Goal: Task Accomplishment & Management: Complete application form

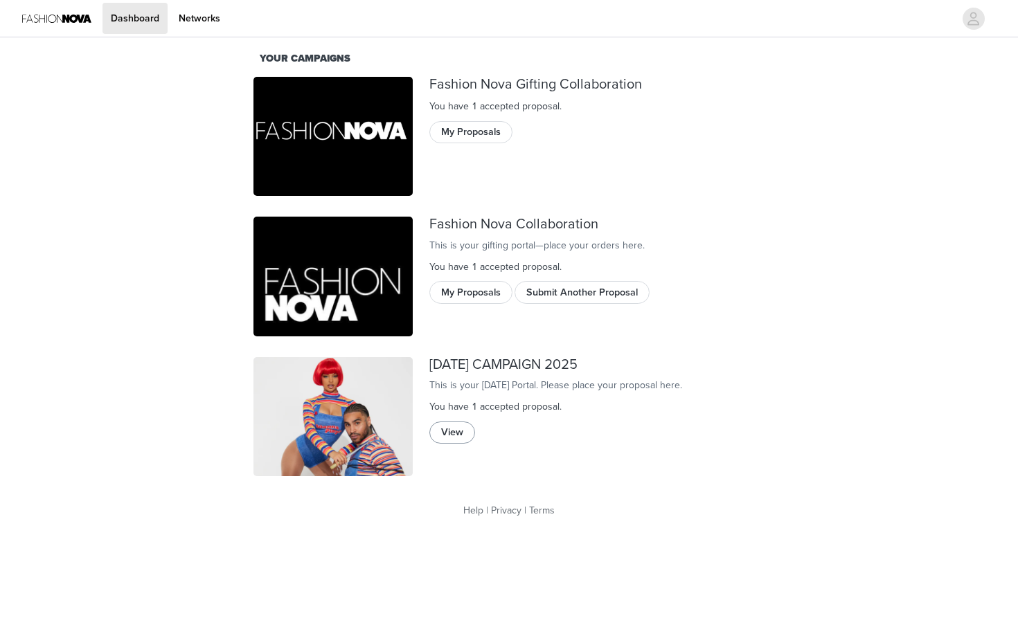
click at [451, 444] on button "View" at bounding box center [452, 433] width 46 height 22
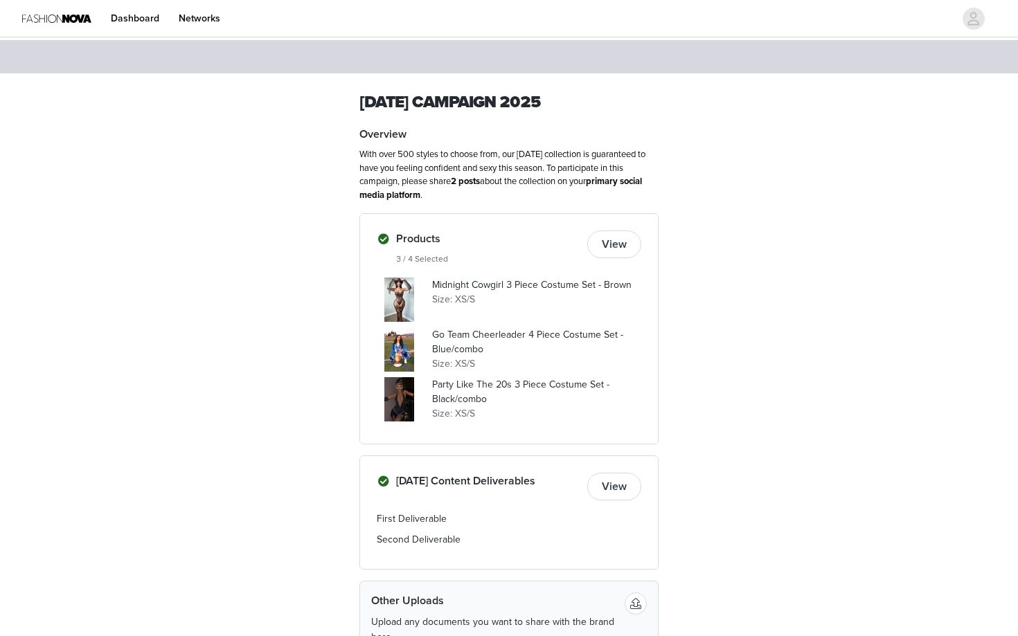
click at [604, 238] on button "View" at bounding box center [614, 245] width 54 height 28
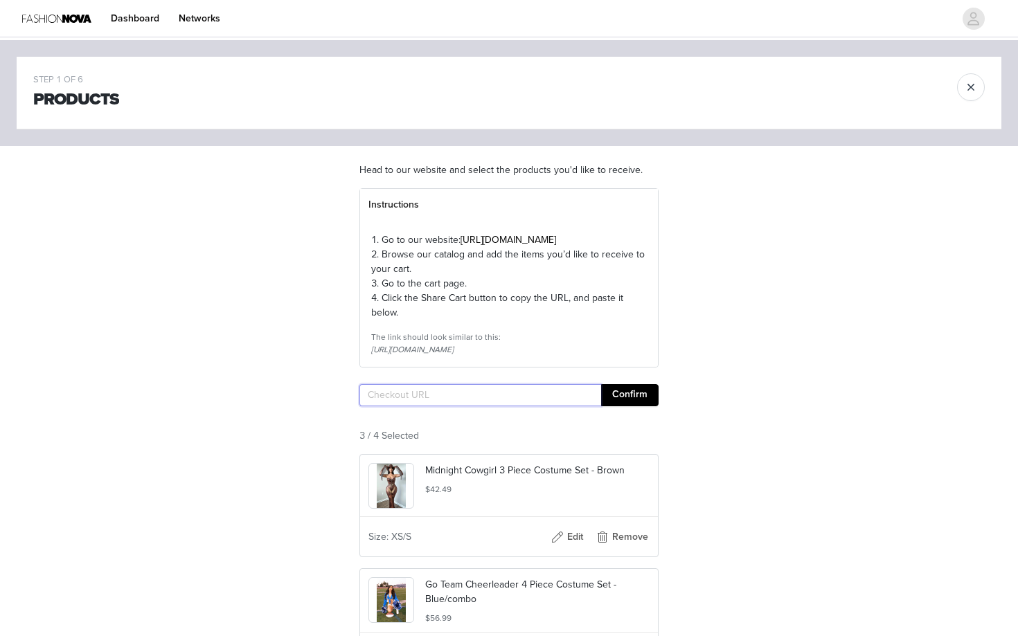
click at [429, 406] on input "text" at bounding box center [480, 395] width 242 height 22
paste input "[URL][DOMAIN_NAME]"
type input "[URL][DOMAIN_NAME]"
click at [645, 406] on button "Confirm" at bounding box center [629, 395] width 57 height 22
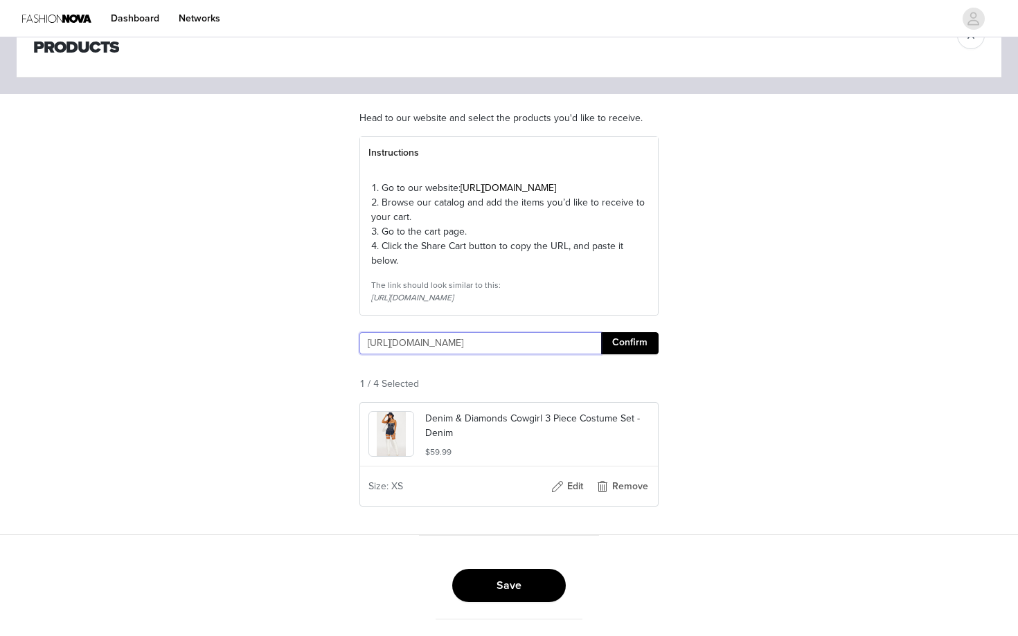
scroll to position [78, 0]
click at [499, 589] on button "Save" at bounding box center [509, 585] width 114 height 33
click at [647, 26] on link "Close" at bounding box center [650, 27] width 24 height 12
click at [494, 602] on button "Save" at bounding box center [509, 585] width 114 height 33
click at [609, 345] on button "Confirm" at bounding box center [629, 343] width 57 height 22
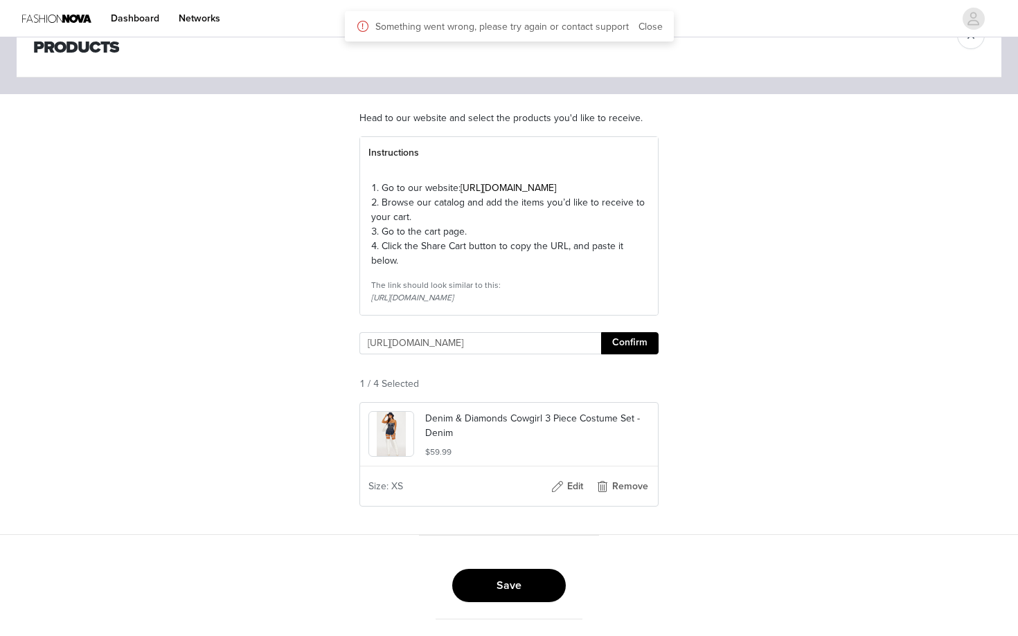
click at [512, 583] on button "Save" at bounding box center [509, 585] width 114 height 33
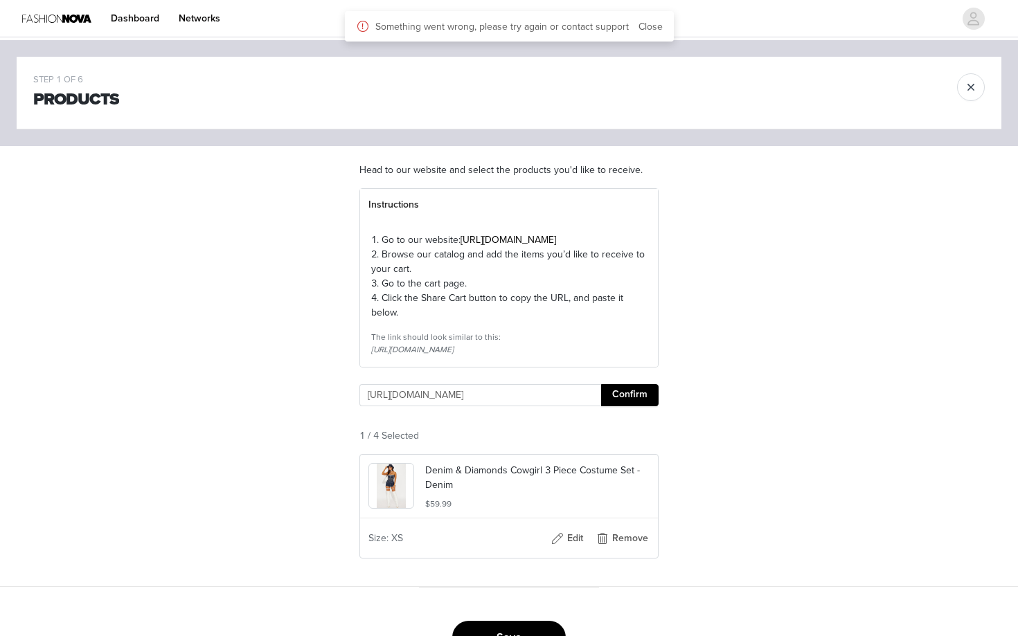
scroll to position [10, 0]
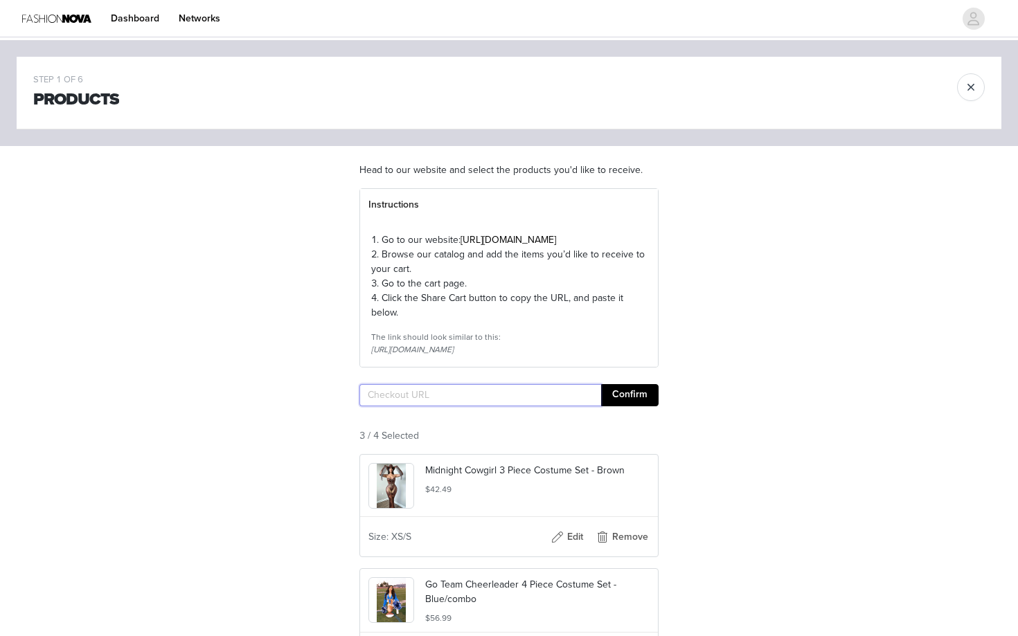
drag, startPoint x: 771, startPoint y: 21, endPoint x: 520, endPoint y: 414, distance: 466.6
click at [520, 406] on input "text" at bounding box center [480, 395] width 242 height 22
paste input "[URL][DOMAIN_NAME]"
type input "[URL][DOMAIN_NAME]"
click at [626, 406] on button "Confirm" at bounding box center [629, 395] width 57 height 22
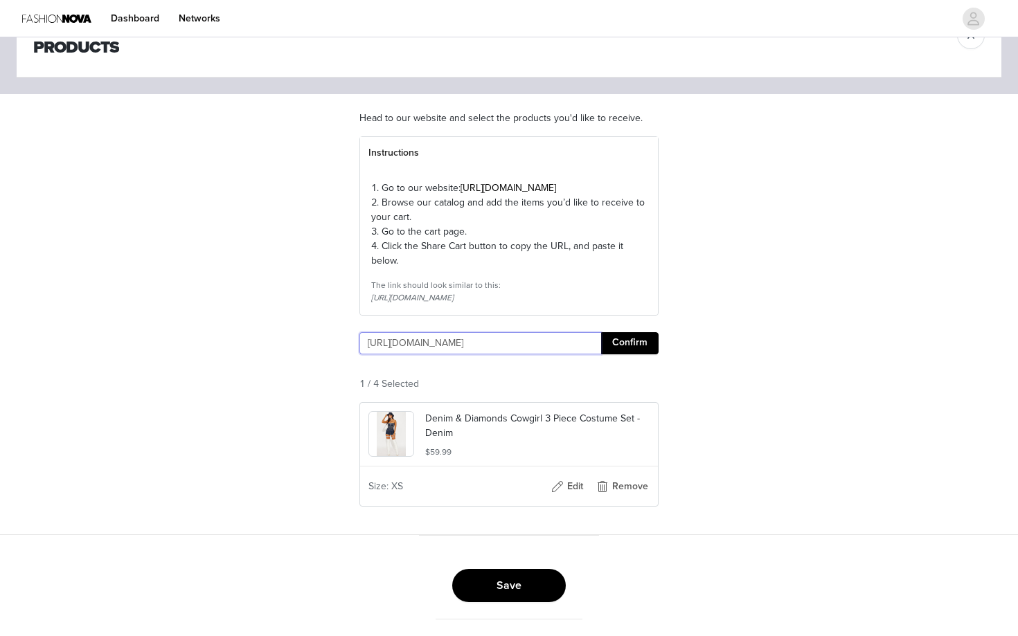
scroll to position [78, 0]
click at [521, 590] on button "Save" at bounding box center [509, 585] width 114 height 33
click at [524, 569] on button "Save" at bounding box center [509, 585] width 114 height 33
drag, startPoint x: 466, startPoint y: 453, endPoint x: 401, endPoint y: 411, distance: 76.6
click at [401, 410] on div "Denim & Diamonds Cowgirl 3 Piece Costume Set - Denim $59.99" at bounding box center [509, 435] width 298 height 64
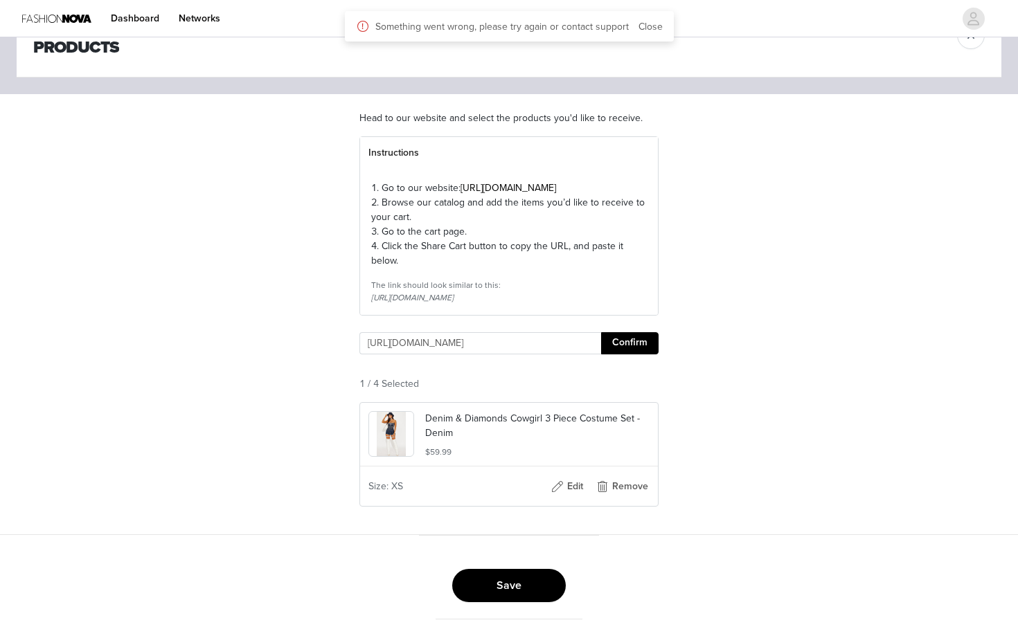
click at [479, 379] on div "1 / 4 Selected" at bounding box center [508, 384] width 299 height 15
drag, startPoint x: 467, startPoint y: 422, endPoint x: 451, endPoint y: 420, distance: 16.0
click at [451, 420] on p "Denim & Diamonds Cowgirl 3 Piece Costume Set - Denim" at bounding box center [537, 425] width 224 height 29
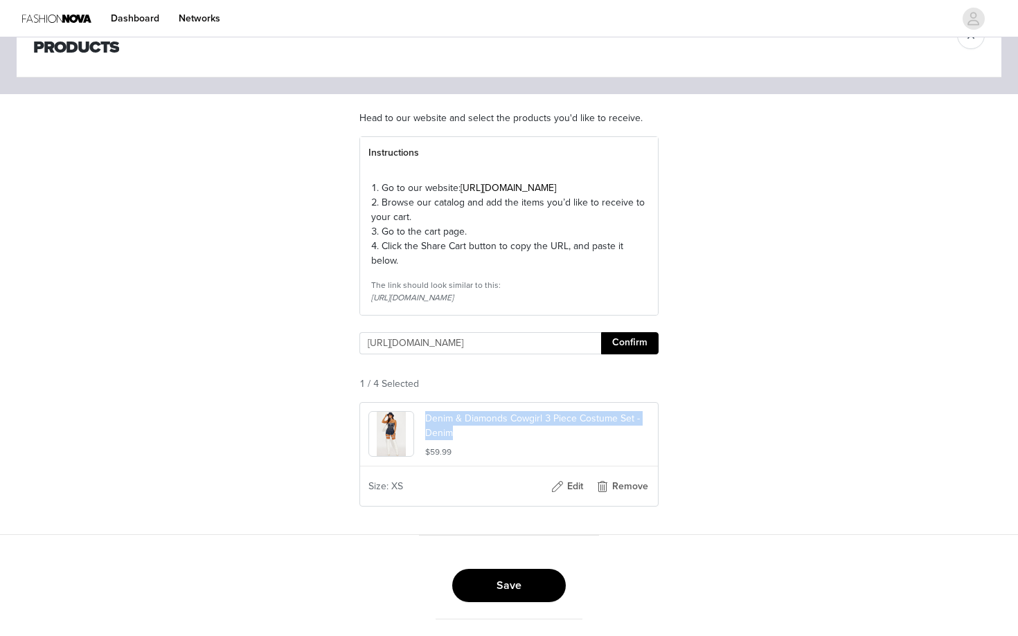
drag, startPoint x: 455, startPoint y: 432, endPoint x: 425, endPoint y: 416, distance: 34.4
click at [425, 416] on p "Denim & Diamonds Cowgirl 3 Piece Costume Set - Denim" at bounding box center [537, 425] width 224 height 29
copy p "Denim & Diamonds Cowgirl 3 Piece Costume Set - Denim"
